Goal: Information Seeking & Learning: Learn about a topic

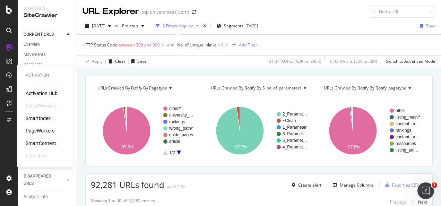
click at [36, 117] on div "SmartIndex" at bounding box center [38, 118] width 25 height 7
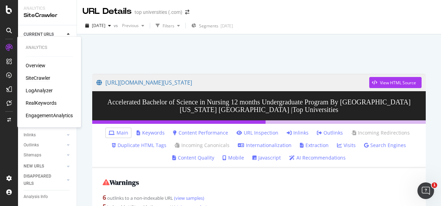
click at [38, 103] on div "RealKeywords" at bounding box center [41, 103] width 31 height 7
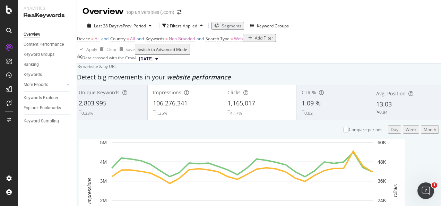
scroll to position [243, 0]
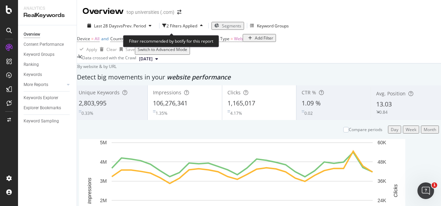
click at [182, 36] on span "Non-Branded" at bounding box center [182, 39] width 26 height 6
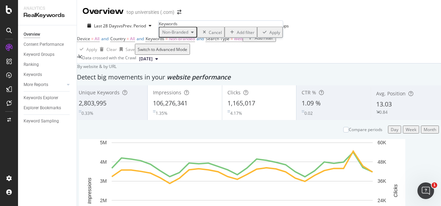
click at [194, 34] on icon "button" at bounding box center [192, 32] width 3 height 4
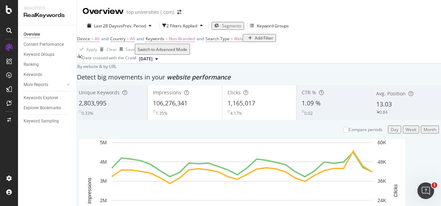
click at [260, 42] on div "Device = All and Country = All and Keywords = Non-Branded and Search Type = Web…" at bounding box center [176, 39] width 199 height 10
click at [47, 97] on div "Keywords Explorer" at bounding box center [41, 97] width 35 height 7
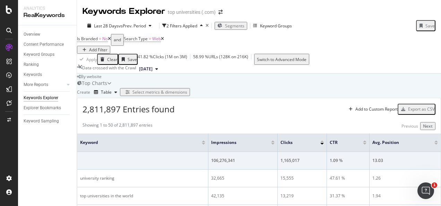
click at [108, 47] on div "Add Filter" at bounding box center [98, 50] width 18 height 6
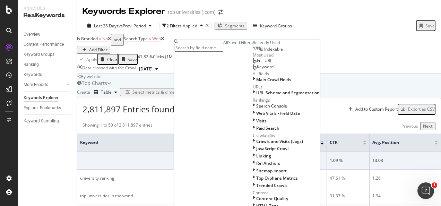
click at [257, 70] on span "Keyword" at bounding box center [265, 67] width 17 height 6
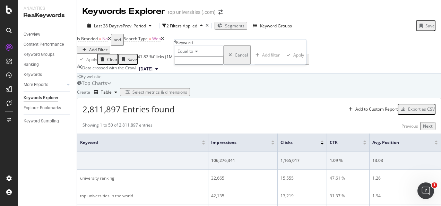
click at [198, 53] on icon at bounding box center [195, 51] width 5 height 4
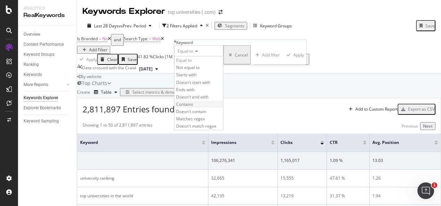
click at [193, 107] on span "Contains" at bounding box center [184, 104] width 17 height 6
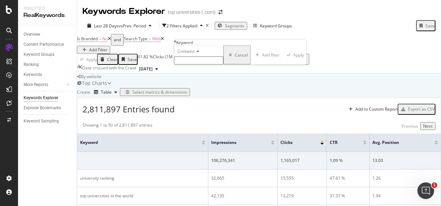
click at [200, 65] on input "text" at bounding box center [198, 61] width 49 height 8
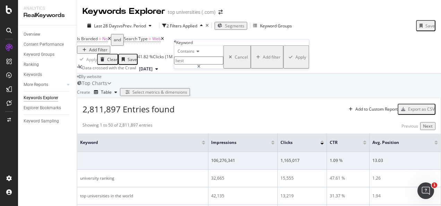
type input "best"
click at [296, 60] on div "Apply" at bounding box center [301, 57] width 11 height 6
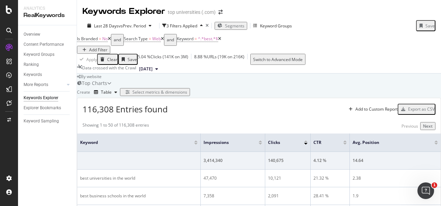
scroll to position [105, 0]
click at [108, 47] on div "Add Filter" at bounding box center [98, 50] width 18 height 6
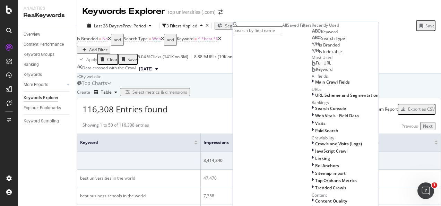
click at [316, 66] on span "Full URL" at bounding box center [323, 63] width 15 height 6
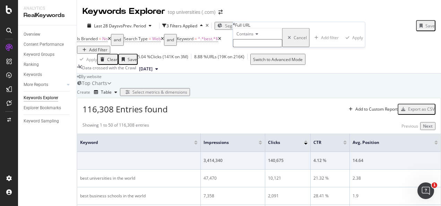
click at [256, 47] on input "text" at bounding box center [257, 43] width 49 height 8
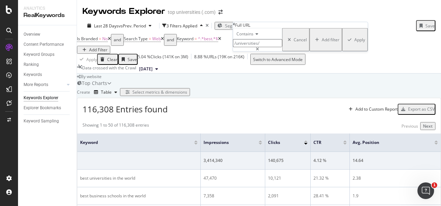
type input "/universities/"
click at [355, 43] on div "Apply" at bounding box center [360, 40] width 11 height 6
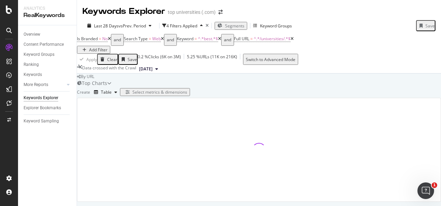
scroll to position [105, 0]
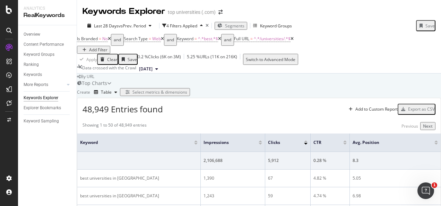
click at [294, 37] on icon at bounding box center [292, 39] width 3 height 4
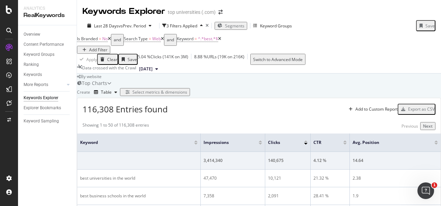
scroll to position [37, 0]
click at [187, 93] on div "Select metrics & dimensions" at bounding box center [160, 92] width 55 height 6
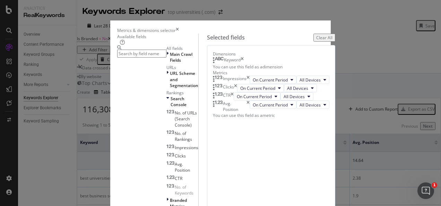
scroll to position [68, 0]
click at [152, 58] on input "modal" at bounding box center [141, 54] width 49 height 8
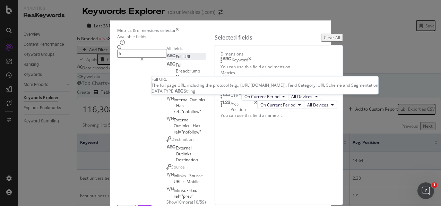
type input "full"
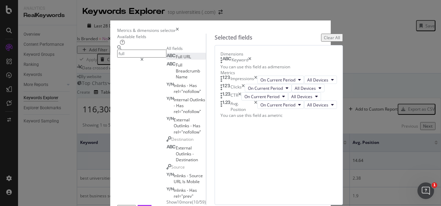
click at [176, 60] on span "Full" at bounding box center [180, 57] width 8 height 6
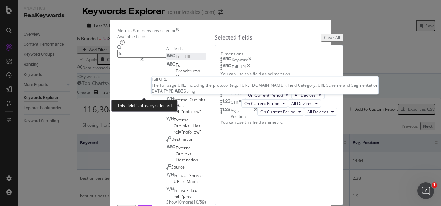
scroll to position [27, 0]
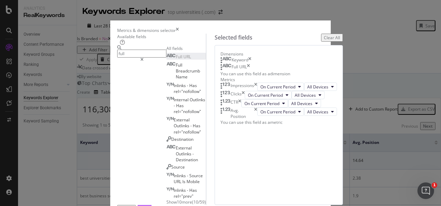
click at [150, 206] on div "Build" at bounding box center [145, 209] width 10 height 6
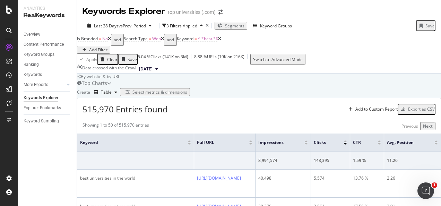
click at [245, 28] on span "Segments" at bounding box center [234, 26] width 19 height 6
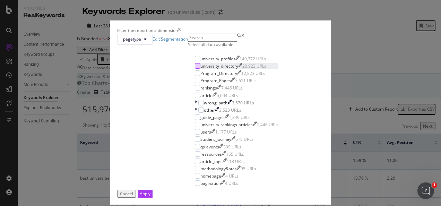
click at [195, 69] on div "modal" at bounding box center [198, 66] width 6 height 6
click at [153, 190] on button "Apply" at bounding box center [145, 194] width 15 height 8
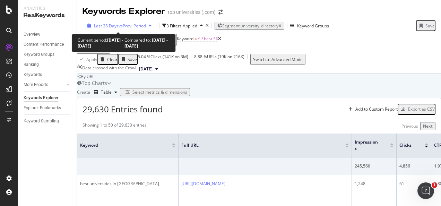
click at [149, 26] on icon "button" at bounding box center [150, 26] width 3 height 4
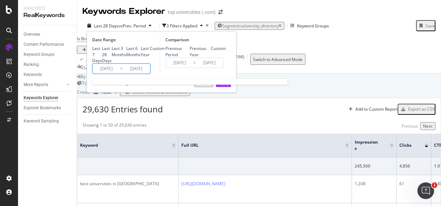
click at [111, 74] on input "2025/07/20" at bounding box center [107, 69] width 28 height 10
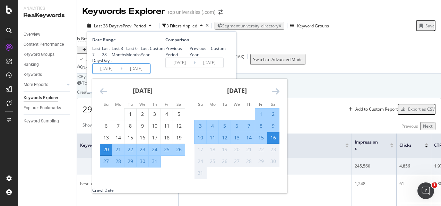
click at [104, 95] on icon "Move backward to switch to the previous month." at bounding box center [103, 91] width 7 height 8
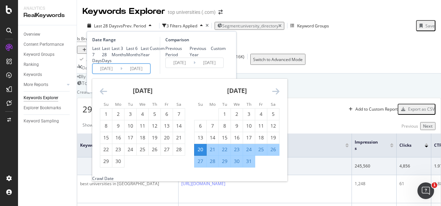
click at [104, 95] on icon "Move backward to switch to the previous month." at bounding box center [103, 91] width 7 height 8
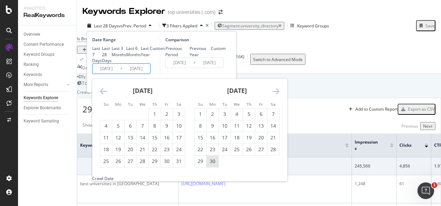
click at [213, 165] on div "30" at bounding box center [213, 161] width 12 height 7
type input "2025/06/30"
type input "2025/05/13"
type input "2025/06/29"
click at [277, 95] on icon "Move forward to switch to the next month." at bounding box center [275, 91] width 7 height 8
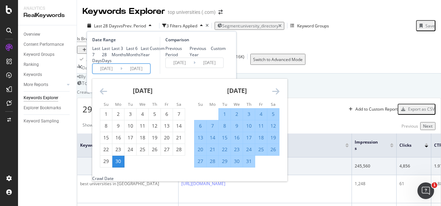
click at [278, 95] on icon "Move forward to switch to the next month." at bounding box center [275, 91] width 7 height 8
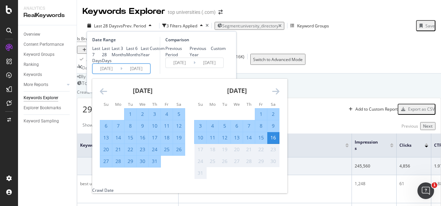
click at [273, 141] on div "16" at bounding box center [274, 137] width 12 height 7
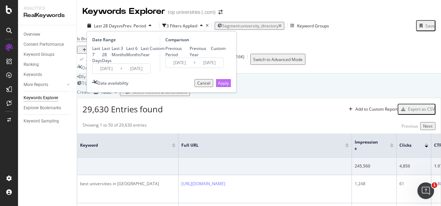
click at [223, 86] on div "Apply" at bounding box center [223, 83] width 11 height 6
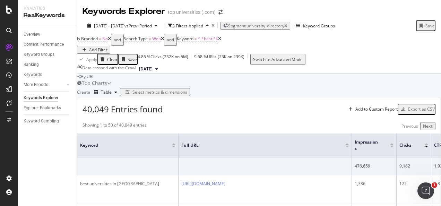
scroll to position [22, 0]
click at [187, 95] on div "Select metrics & dimensions" at bounding box center [155, 92] width 65 height 6
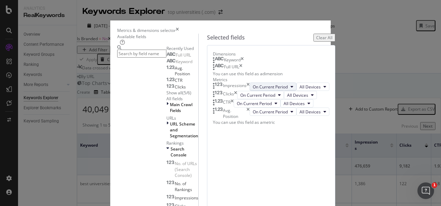
click at [291, 89] on icon "modal" at bounding box center [292, 87] width 3 height 4
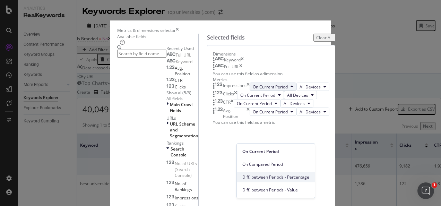
click at [282, 174] on span "Diff. between Periods - Percentage" at bounding box center [276, 177] width 67 height 6
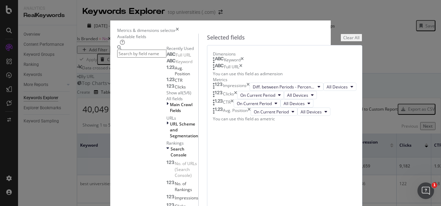
scroll to position [51, 0]
click at [279, 97] on icon "modal" at bounding box center [279, 95] width 3 height 4
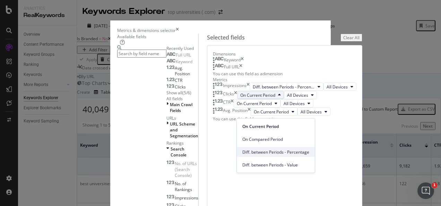
click at [279, 150] on span "Diff. between Periods - Percentage" at bounding box center [276, 152] width 67 height 6
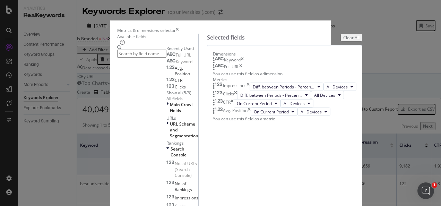
scroll to position [83, 0]
click at [278, 105] on icon "modal" at bounding box center [276, 103] width 3 height 4
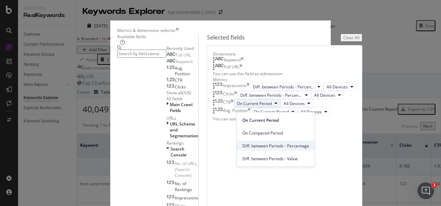
click at [271, 145] on span "Diff. between Periods - Percentage" at bounding box center [276, 146] width 67 height 6
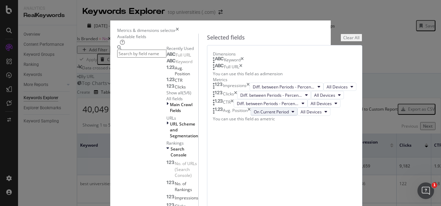
click at [292, 114] on icon "modal" at bounding box center [293, 112] width 3 height 4
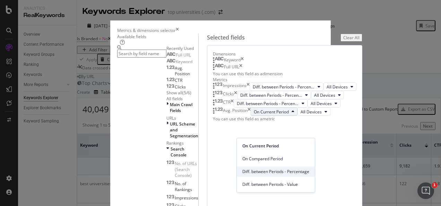
click at [268, 168] on div "Diff. between Periods - Percentage" at bounding box center [276, 172] width 78 height 10
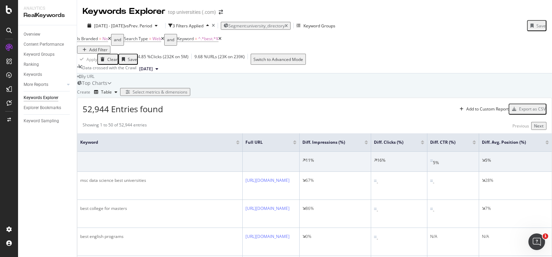
scroll to position [54, 0]
click at [424, 141] on div at bounding box center [422, 142] width 3 height 2
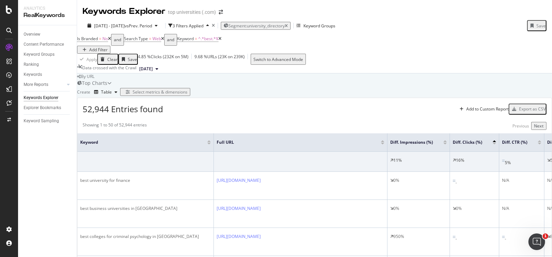
scroll to position [54, 0]
click at [441, 141] on div at bounding box center [493, 142] width 3 height 2
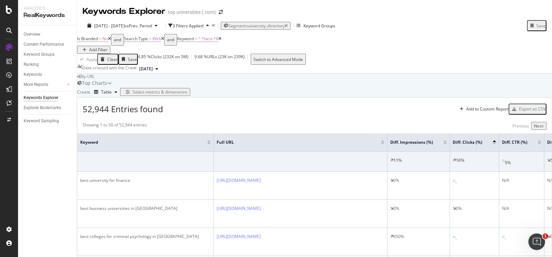
click at [441, 143] on div at bounding box center [493, 144] width 3 height 2
